Goal: Task Accomplishment & Management: Manage account settings

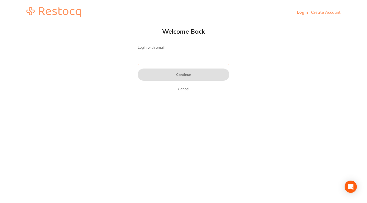
type input "[PERSON_NAME][EMAIL_ADDRESS][DOMAIN_NAME]"
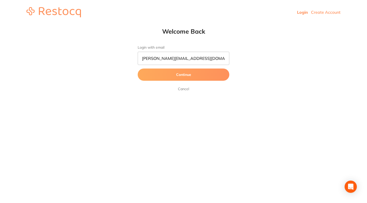
click at [197, 76] on button "Continue" at bounding box center [184, 74] width 92 height 12
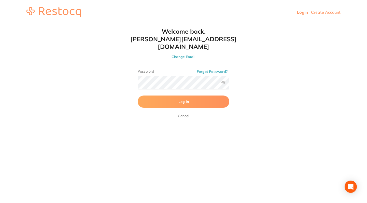
click at [191, 95] on button "Log In" at bounding box center [184, 101] width 92 height 12
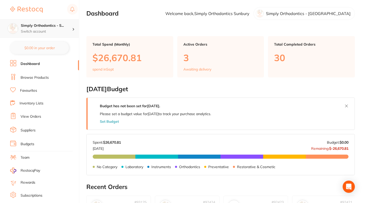
click at [72, 28] on div at bounding box center [75, 28] width 7 height 5
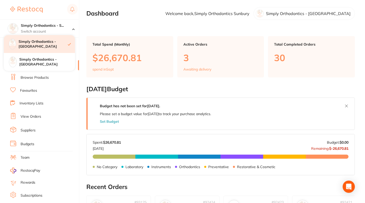
click at [51, 45] on h4 "Simply Orthodontics - [GEOGRAPHIC_DATA]" at bounding box center [43, 44] width 49 height 10
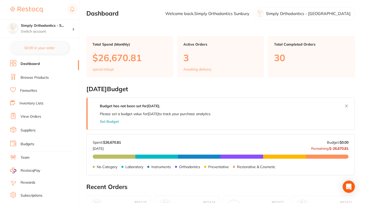
click at [264, 14] on div at bounding box center [260, 13] width 8 height 8
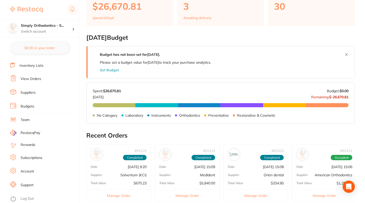
scroll to position [41, 0]
click at [27, 169] on link "Account" at bounding box center [27, 171] width 13 height 5
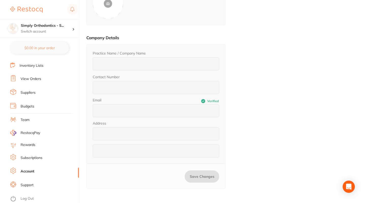
type input "Simply Orthodontics - [GEOGRAPHIC_DATA]"
type input "[PHONE_NUMBER]"
type input "[PERSON_NAME][EMAIL_ADDRESS][DOMAIN_NAME]"
type input "[STREET_ADDRESS]"
type input "VIC 3429"
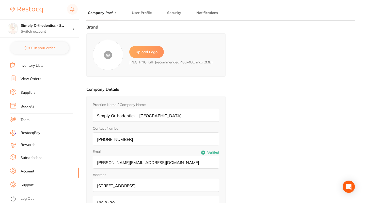
type input "Simply Orthodontics"
type input "Sunbury"
type input "[PERSON_NAME][EMAIL_ADDRESS][DOMAIN_NAME]"
click at [27, 155] on link "Subscriptions" at bounding box center [32, 157] width 22 height 5
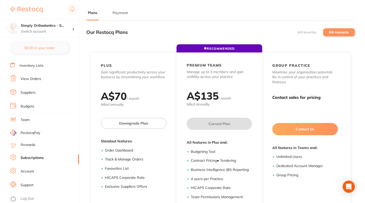
click at [119, 13] on button "Payment" at bounding box center [120, 12] width 18 height 5
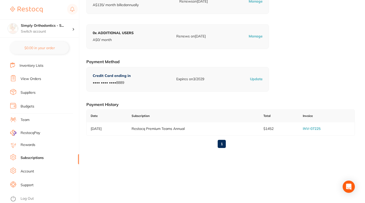
scroll to position [54, 0]
click at [315, 127] on link "INV-07225" at bounding box center [312, 128] width 18 height 5
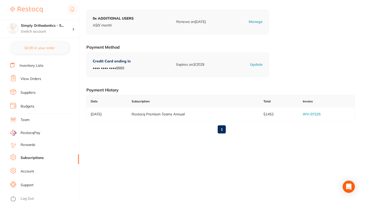
scroll to position [69, 0]
click at [26, 196] on link "Log Out" at bounding box center [27, 198] width 13 height 5
